Goal: Use online tool/utility: Utilize a website feature to perform a specific function

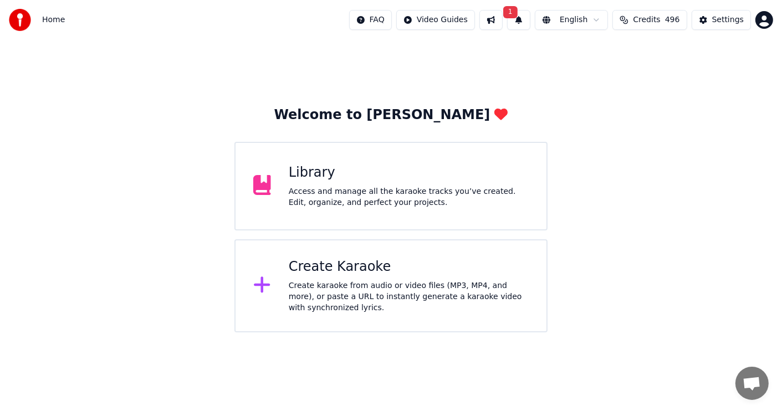
click at [345, 276] on div "Create Karaoke Create karaoke from audio or video files (MP3, MP4, and more), o…" at bounding box center [409, 285] width 240 height 55
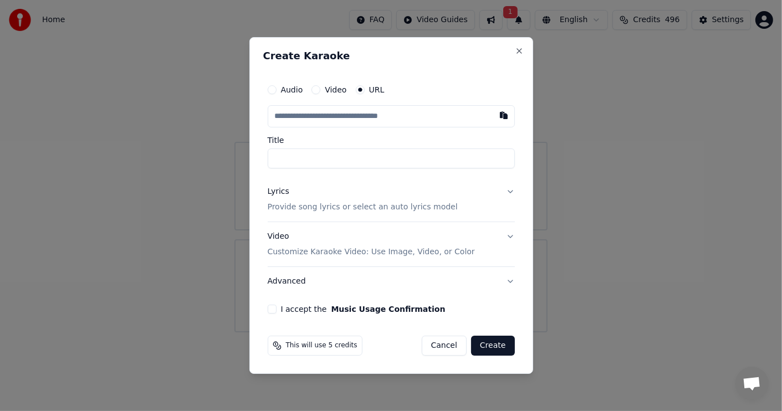
click at [273, 88] on button "Audio" at bounding box center [272, 89] width 9 height 9
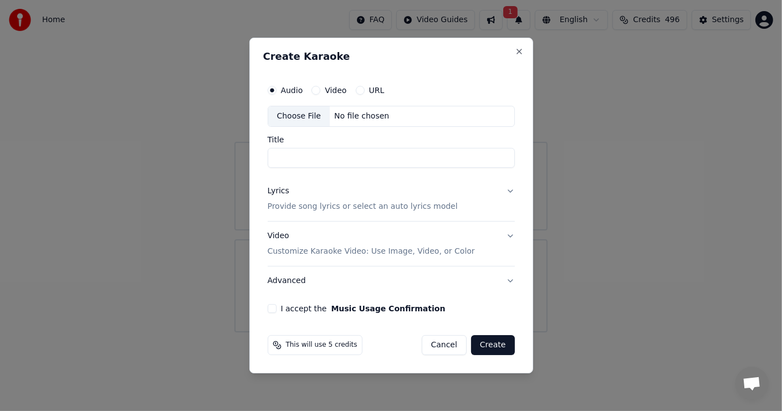
click at [309, 114] on div "Choose File" at bounding box center [299, 116] width 62 height 20
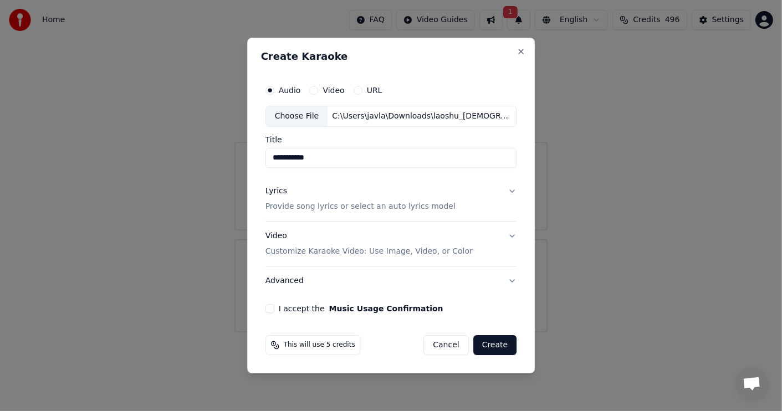
drag, startPoint x: 330, startPoint y: 160, endPoint x: 253, endPoint y: 157, distance: 77.1
click at [253, 157] on div "**********" at bounding box center [391, 206] width 288 height 336
paste input "***"
click at [275, 158] on input "**********" at bounding box center [391, 158] width 252 height 20
type input "**********"
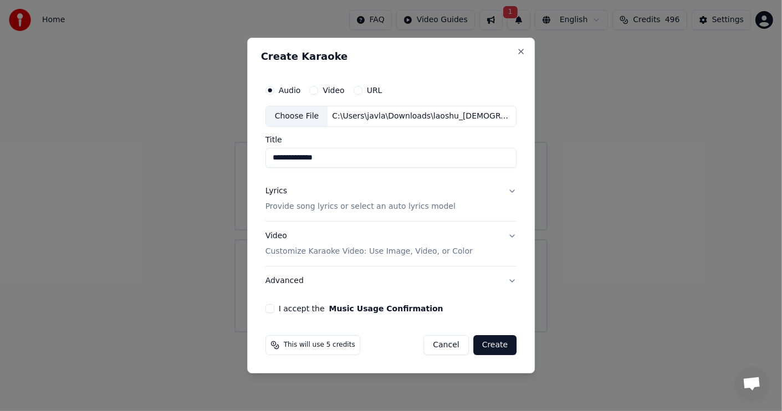
click at [288, 207] on p "Provide song lyrics or select an auto lyrics model" at bounding box center [360, 206] width 190 height 11
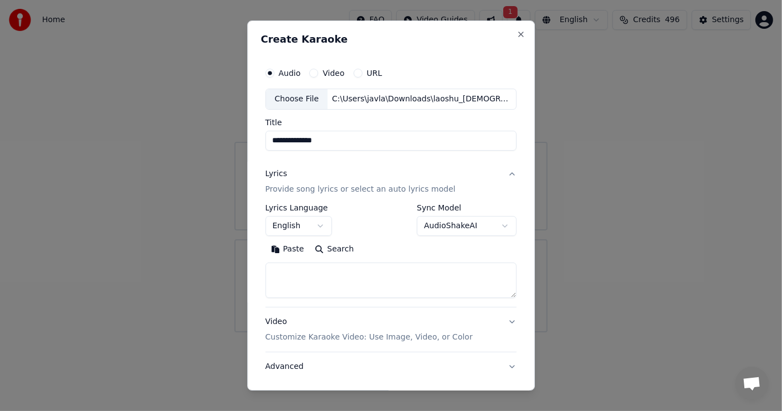
click at [273, 246] on button "Paste" at bounding box center [287, 249] width 44 height 18
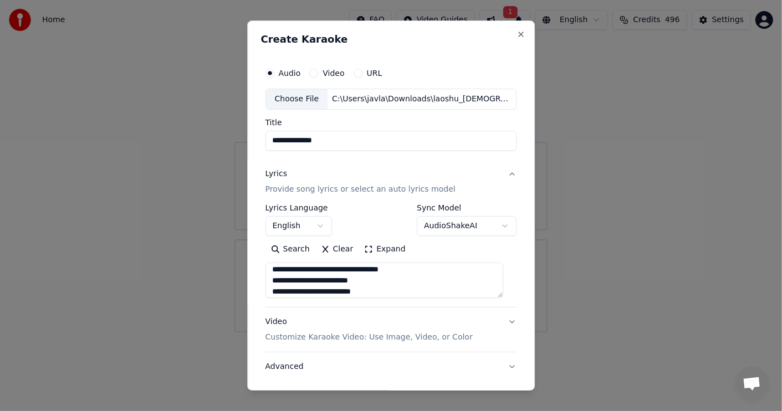
scroll to position [111, 0]
click at [318, 335] on p "Customize Karaoke Video: Use Image, Video, or Color" at bounding box center [368, 337] width 207 height 11
type textarea "**********"
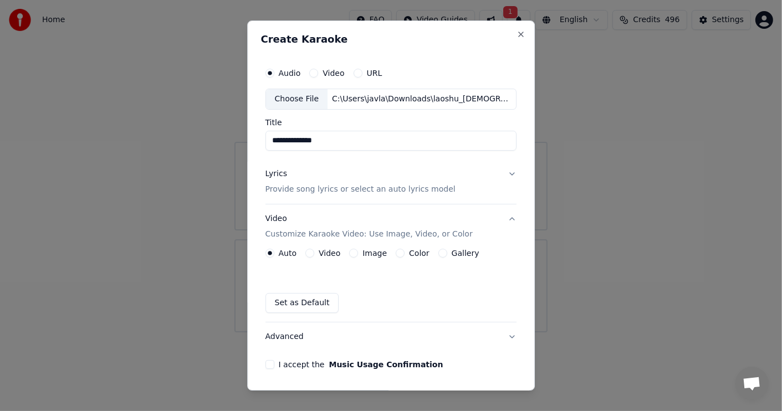
click at [312, 252] on button "Video" at bounding box center [309, 253] width 9 height 9
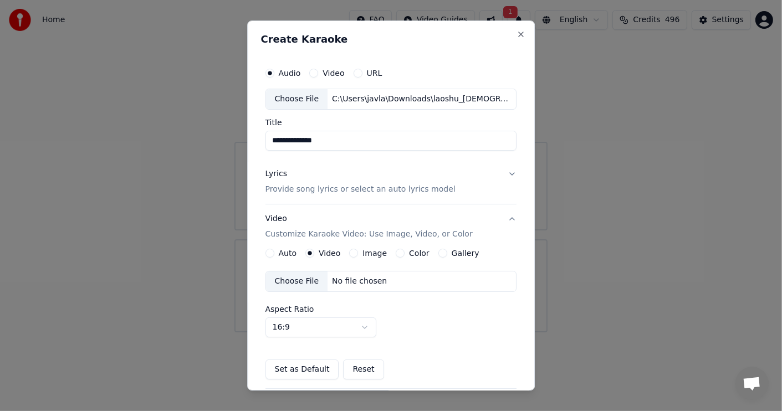
click at [292, 279] on div "Choose File" at bounding box center [297, 281] width 62 height 20
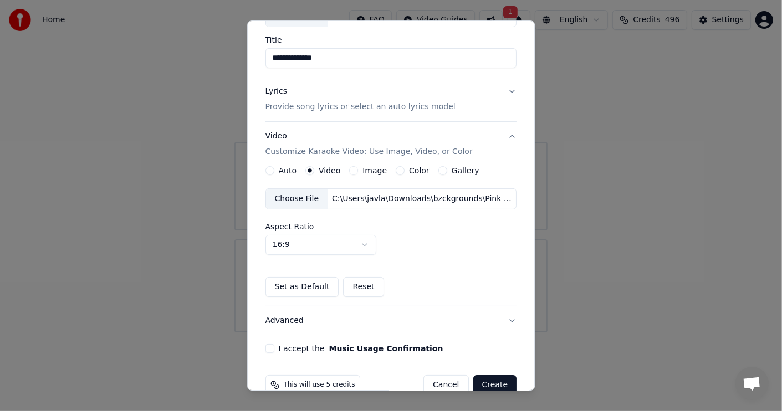
scroll to position [105, 0]
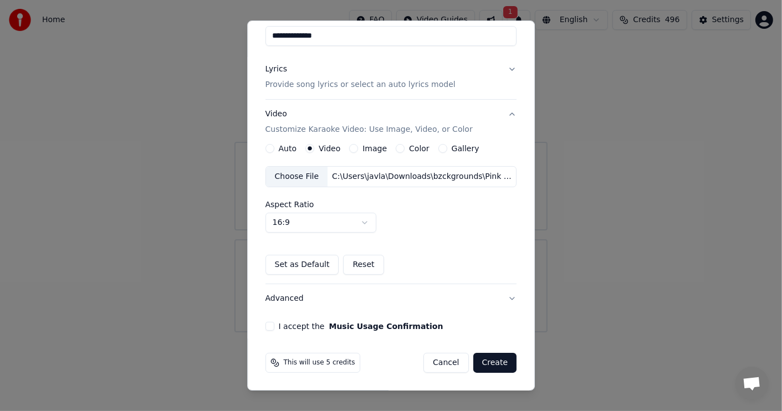
click at [267, 325] on button "I accept the Music Usage Confirmation" at bounding box center [269, 326] width 9 height 9
click at [486, 360] on button "Create" at bounding box center [495, 363] width 44 height 20
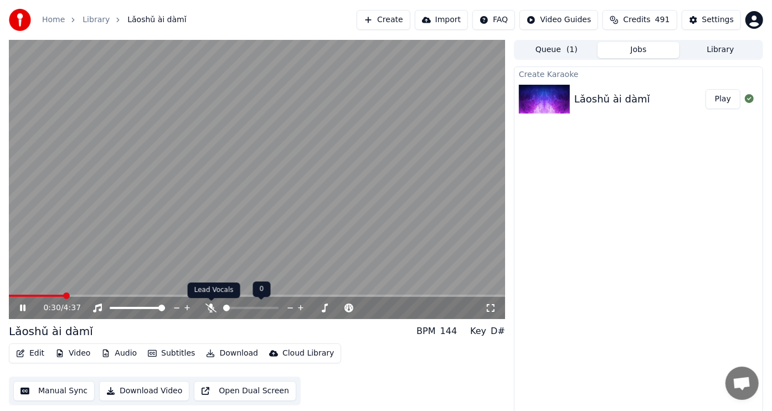
click at [213, 307] on icon at bounding box center [211, 308] width 11 height 9
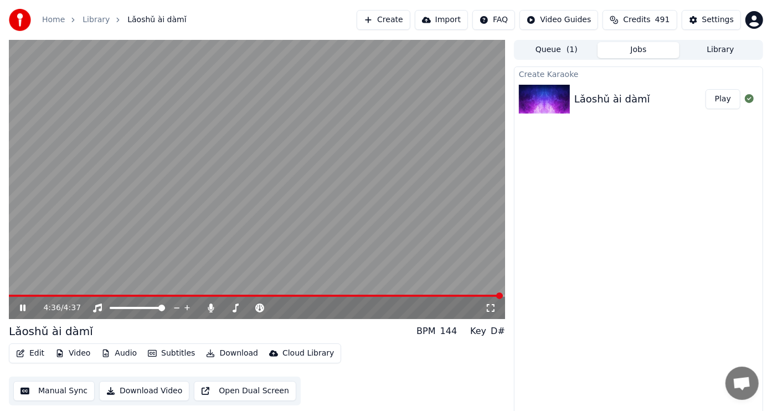
click at [20, 306] on icon at bounding box center [23, 308] width 6 height 7
click at [228, 350] on button "Download" at bounding box center [232, 354] width 61 height 16
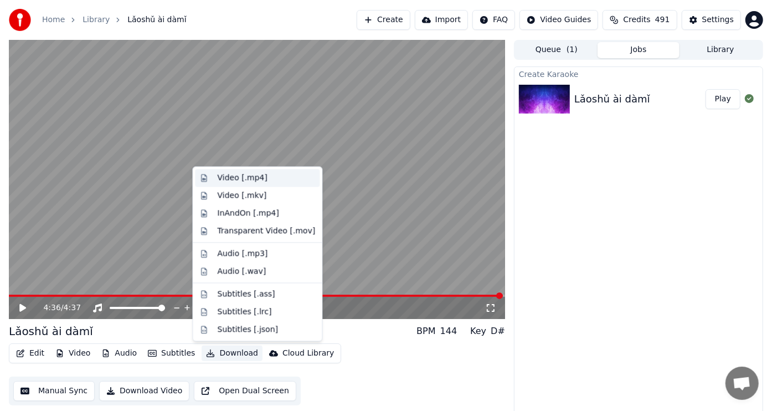
click at [236, 177] on div "Video [.mp4]" at bounding box center [242, 177] width 50 height 11
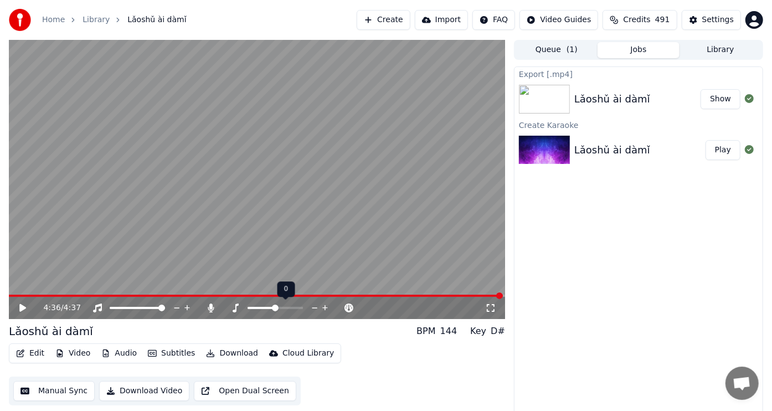
click at [273, 306] on span at bounding box center [275, 308] width 7 height 7
click at [277, 309] on span at bounding box center [275, 308] width 7 height 7
click at [272, 307] on span at bounding box center [271, 308] width 7 height 7
click at [23, 307] on icon at bounding box center [22, 308] width 7 height 8
click at [22, 307] on icon at bounding box center [22, 308] width 7 height 8
